Goal: Check status: Check status

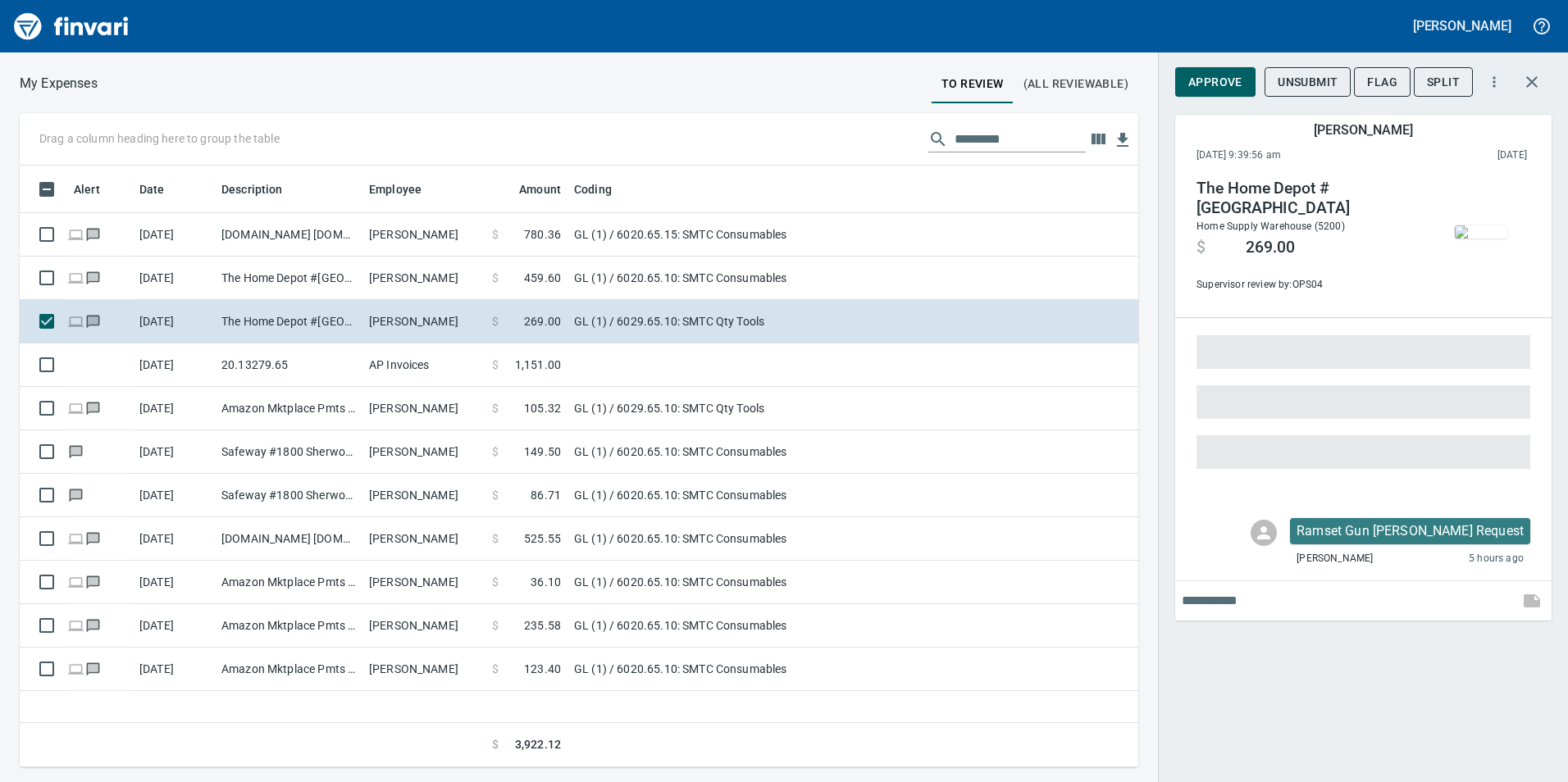
scroll to position [590, 1106]
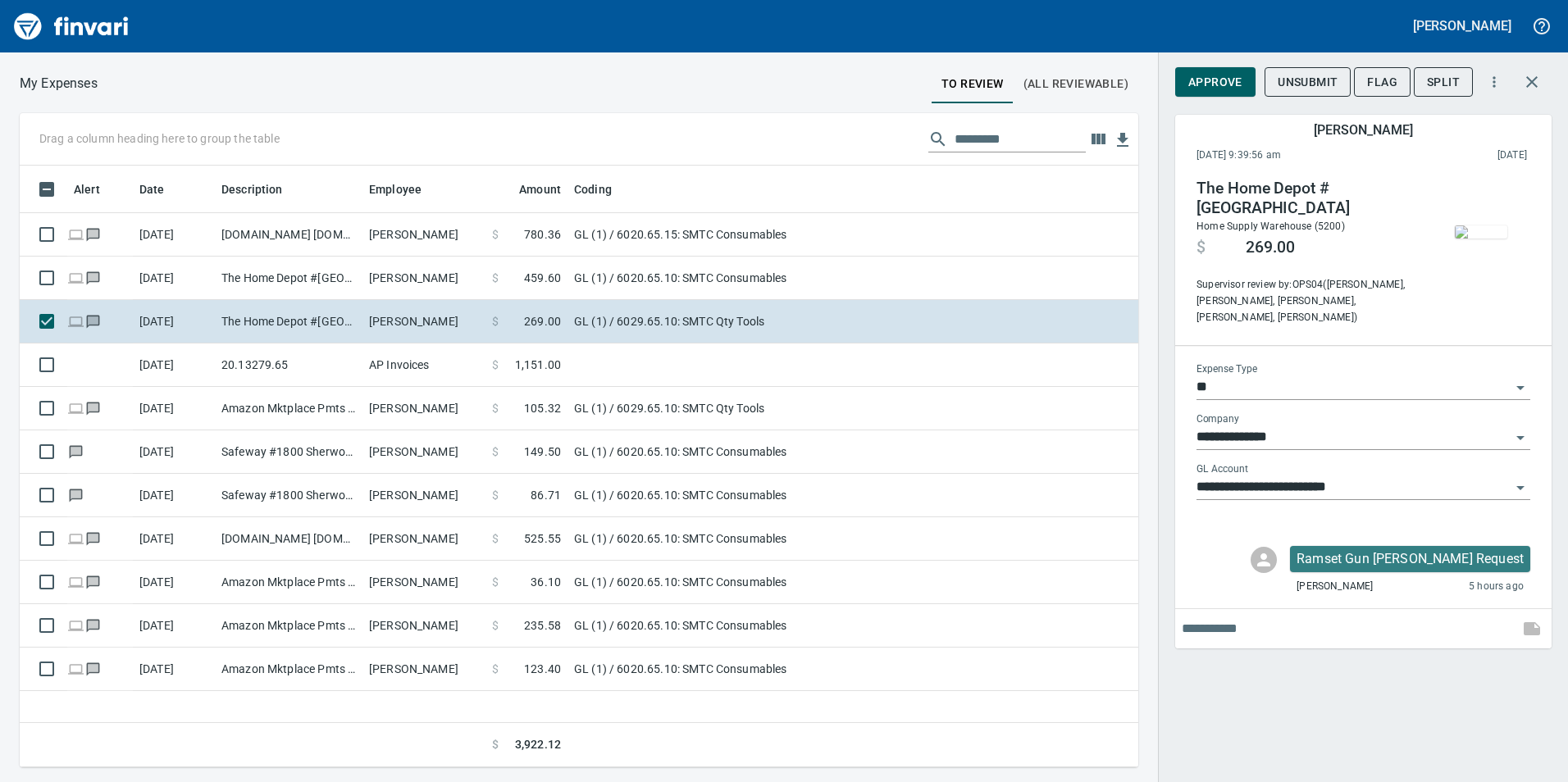
scroll to position [2, 2]
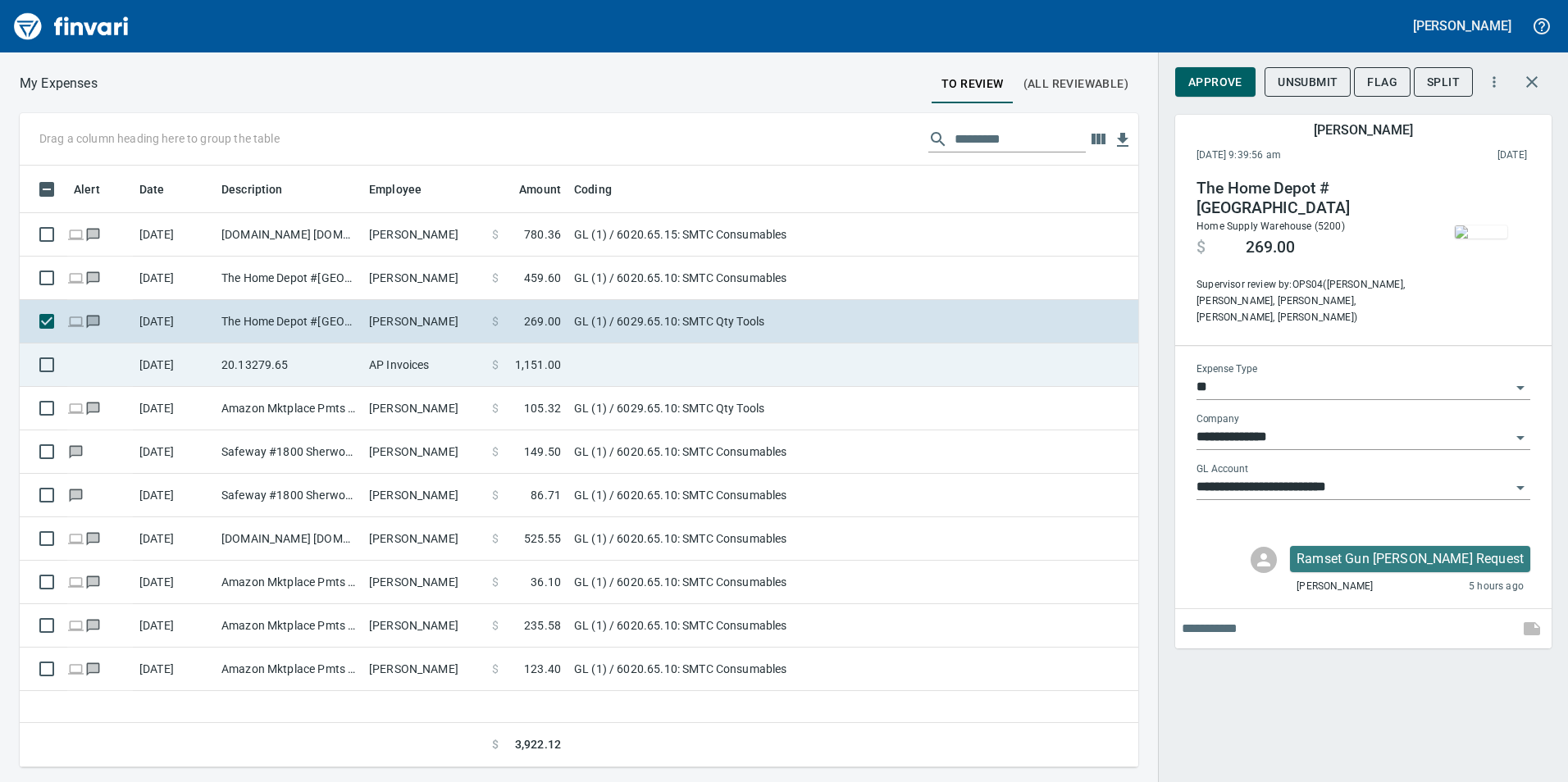
click at [394, 371] on td "AP Invoices" at bounding box center [423, 365] width 123 height 44
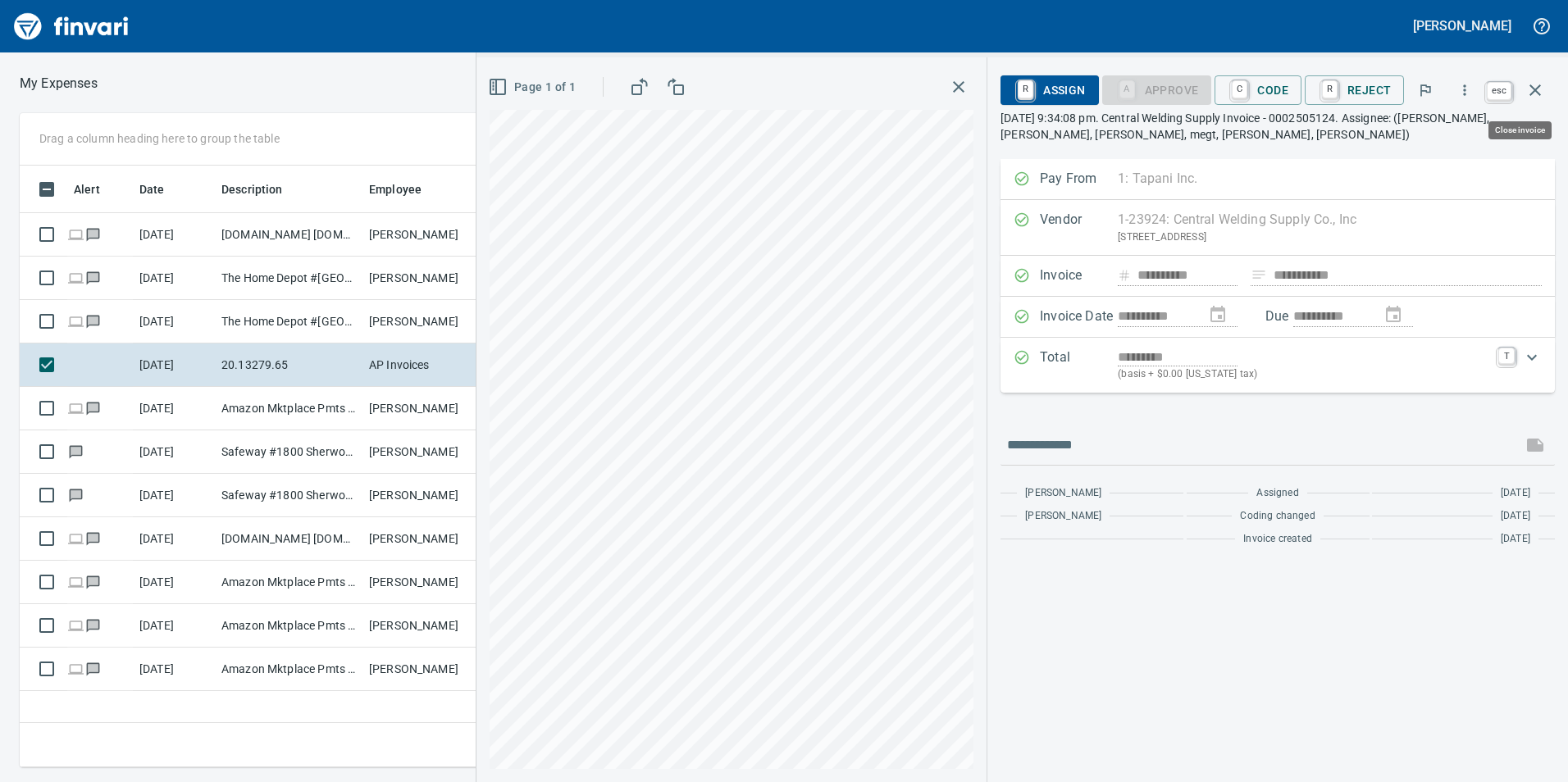
click at [1526, 95] on icon "button" at bounding box center [1535, 90] width 20 height 20
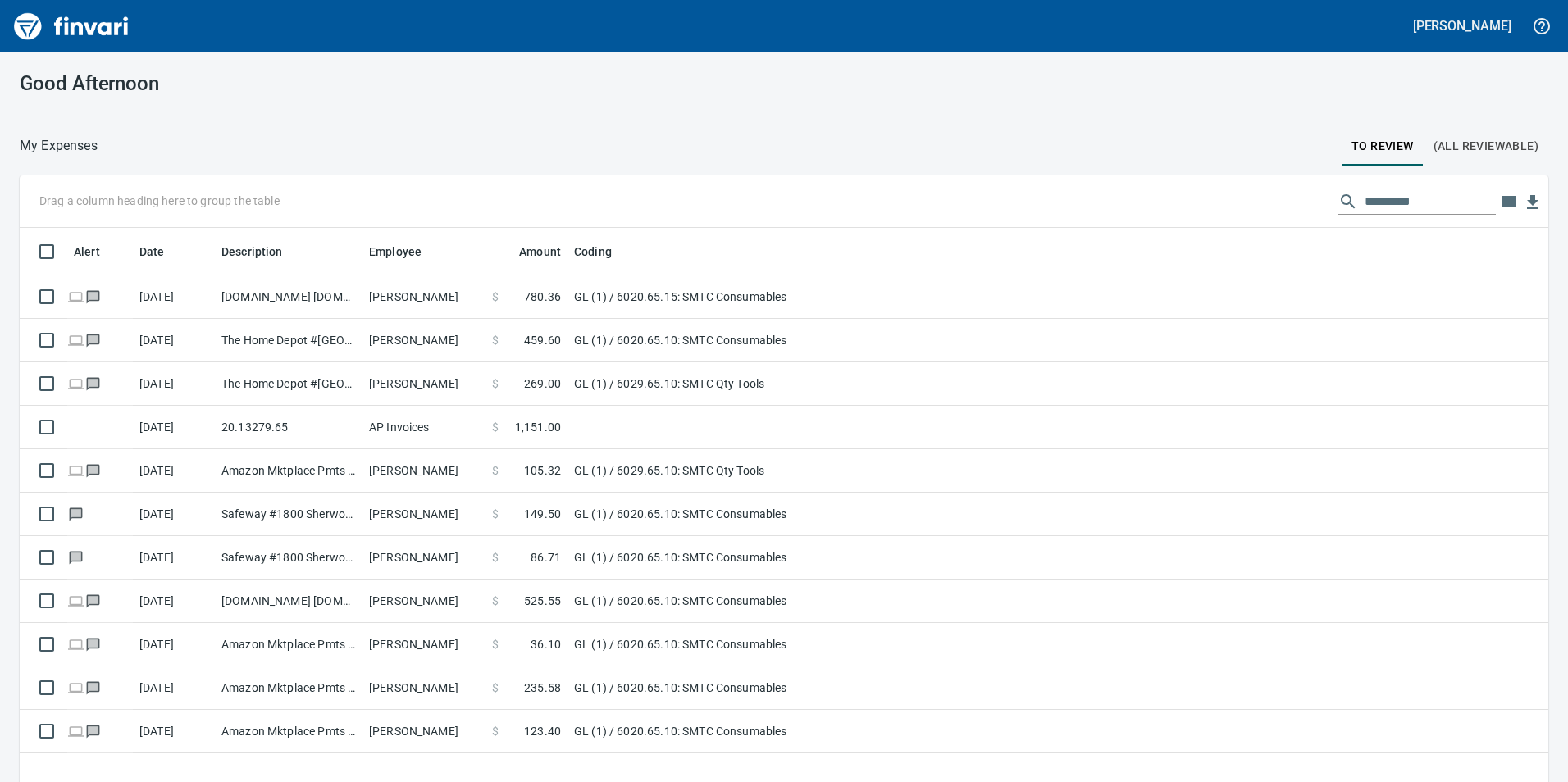
scroll to position [590, 1504]
